Goal: Task Accomplishment & Management: Use online tool/utility

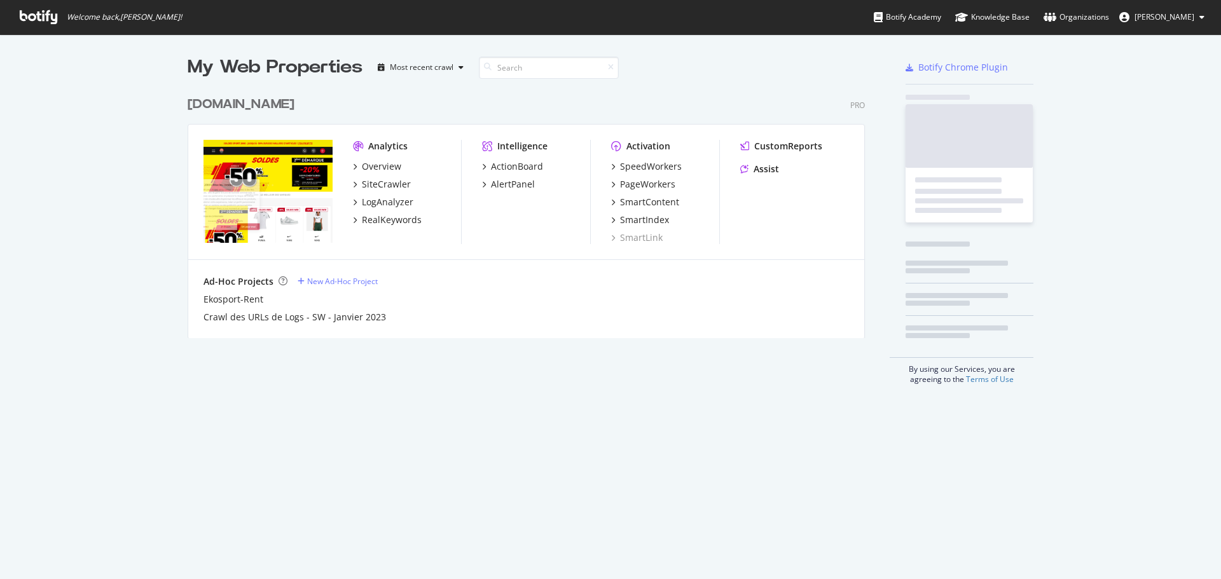
scroll to position [249, 678]
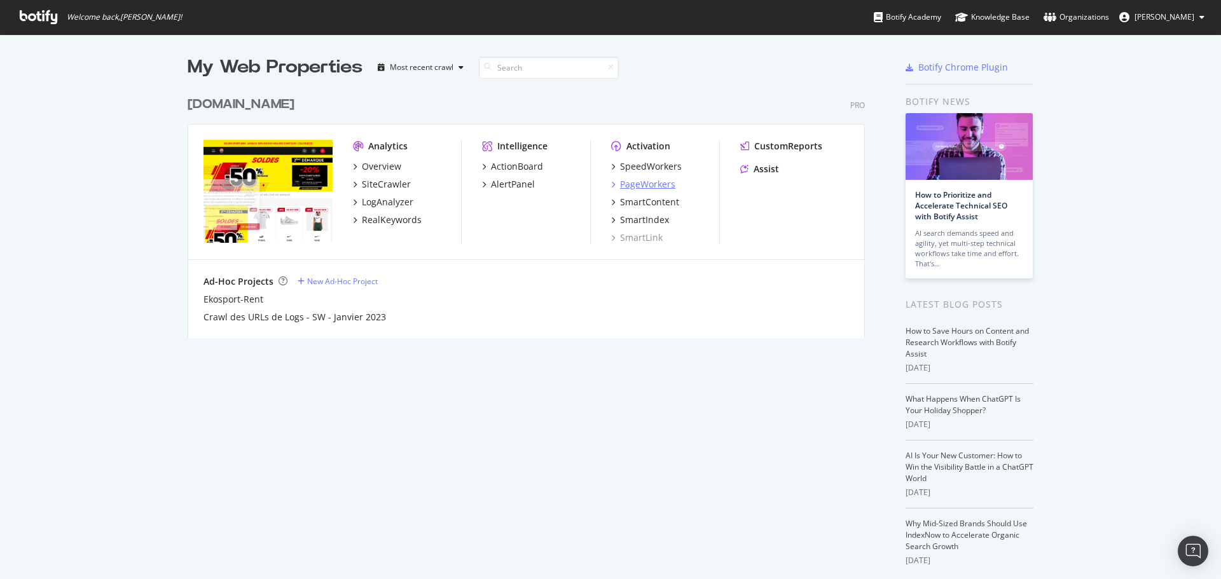
click at [628, 182] on div "PageWorkers" at bounding box center [647, 184] width 55 height 13
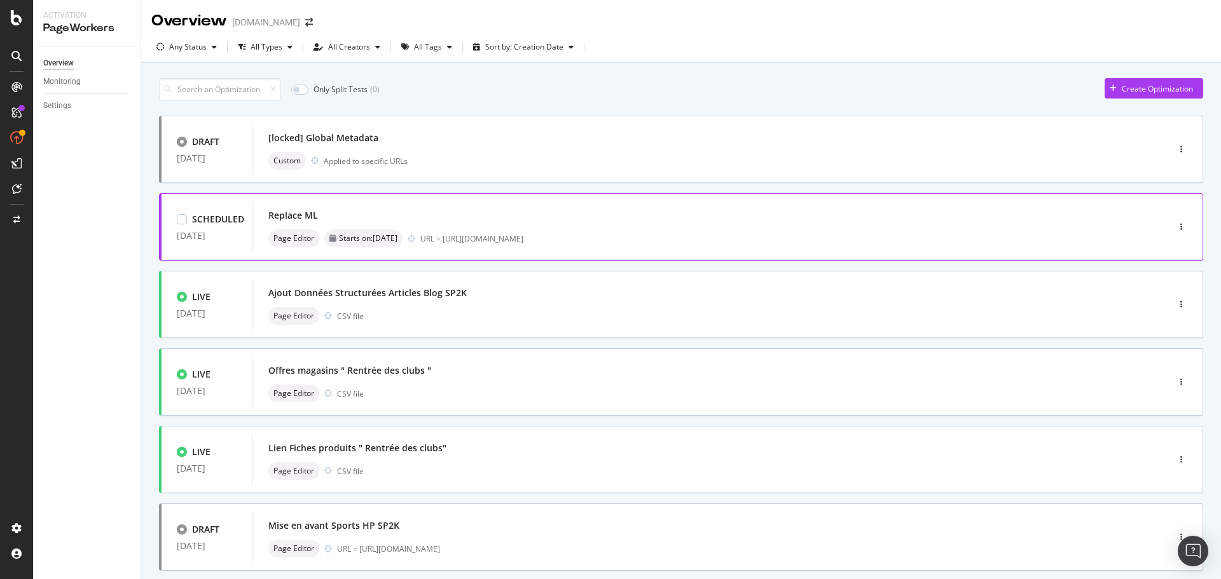
click at [296, 214] on div "Replace ML" at bounding box center [293, 215] width 50 height 13
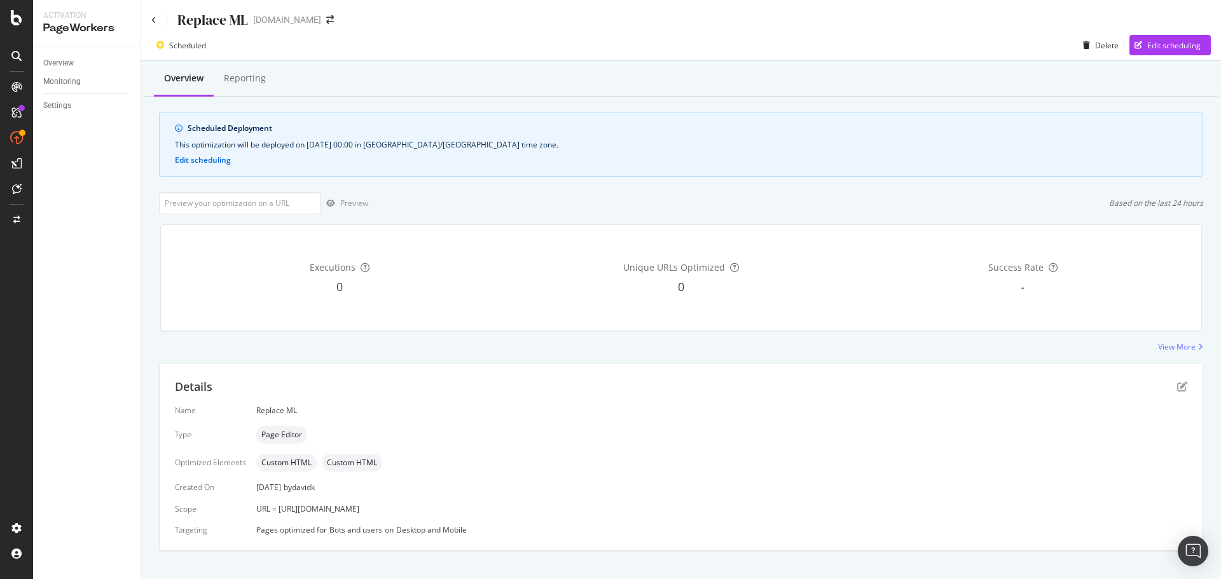
scroll to position [17, 0]
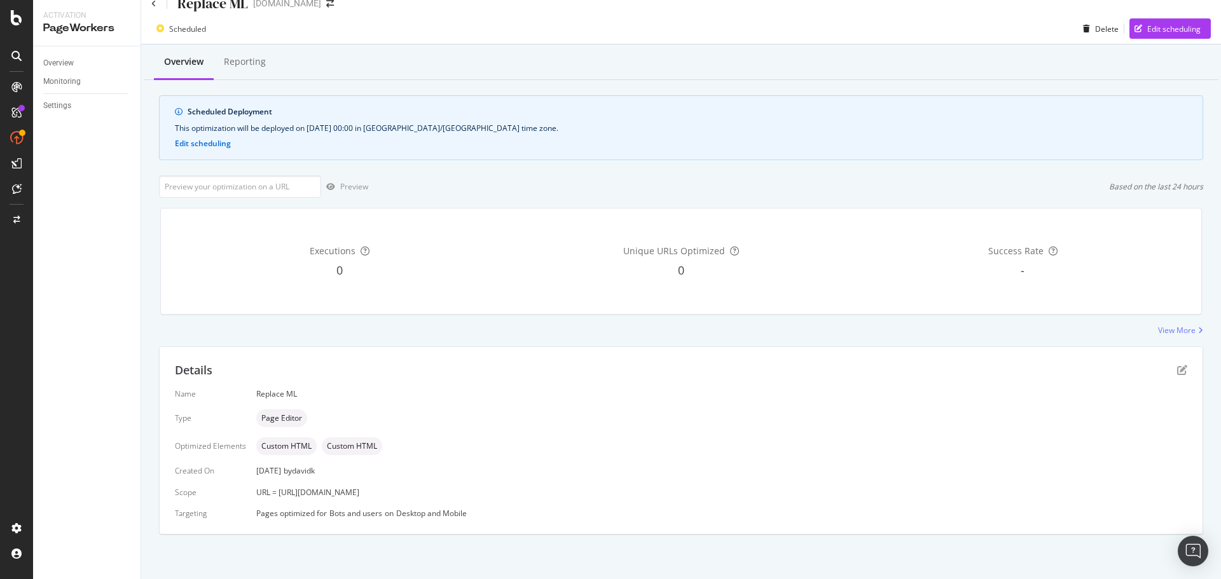
drag, startPoint x: 610, startPoint y: 490, endPoint x: 276, endPoint y: 496, distance: 333.8
click at [276, 496] on div "URL = [URL][DOMAIN_NAME]" at bounding box center [721, 492] width 931 height 11
copy span "[URL][DOMAIN_NAME]"
click at [233, 182] on input "url" at bounding box center [240, 186] width 162 height 22
paste input "[URL][DOMAIN_NAME]"
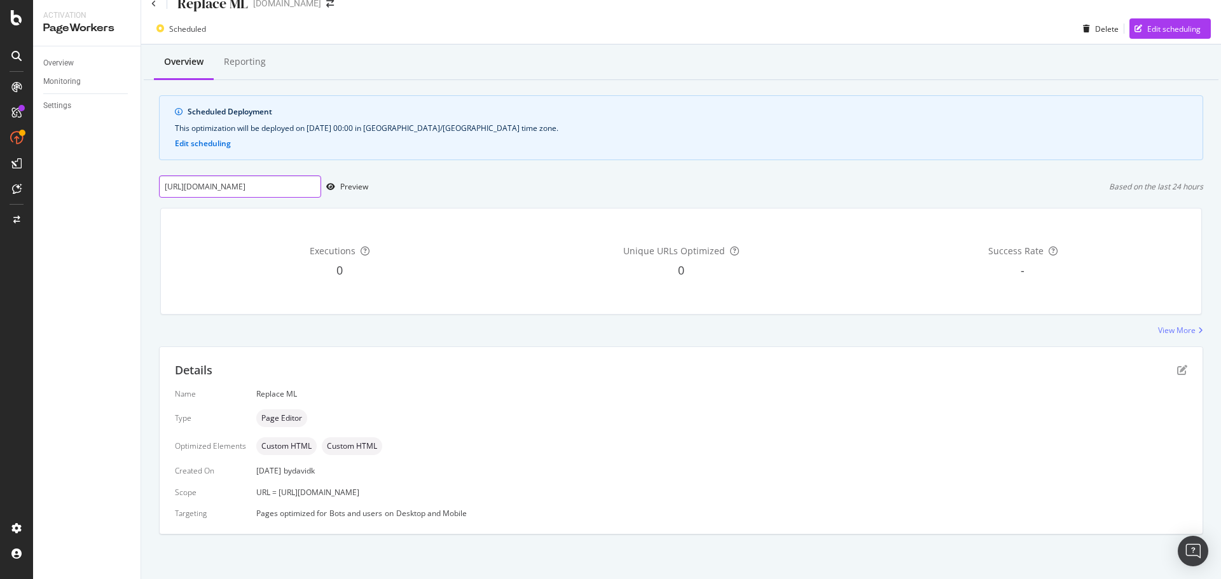
scroll to position [0, 156]
type input "[URL][DOMAIN_NAME]"
click at [355, 188] on div "Preview" at bounding box center [354, 186] width 28 height 11
